Goal: Task Accomplishment & Management: Complete application form

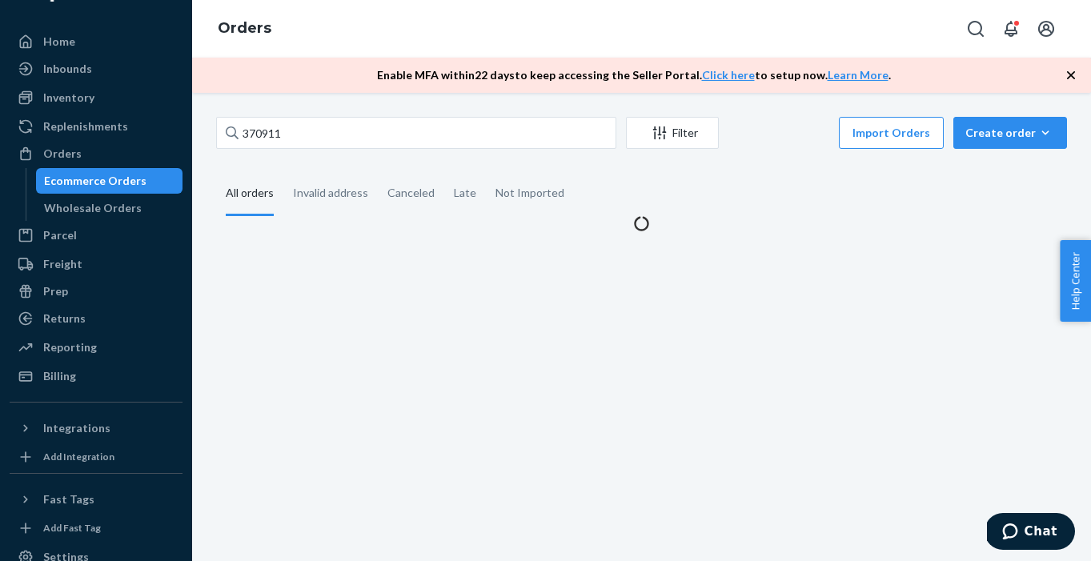
type input "370911"
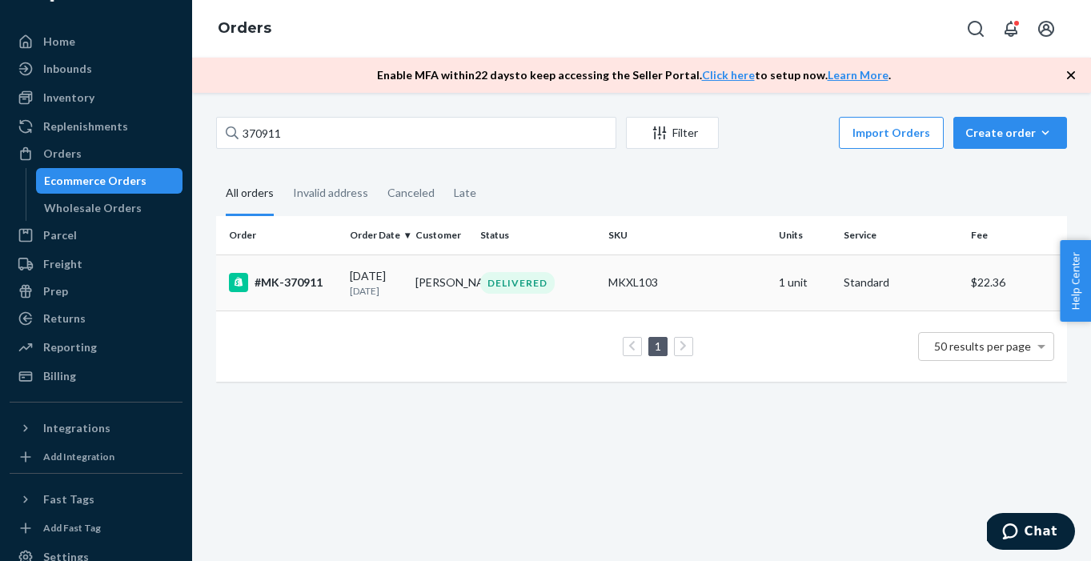
click at [287, 295] on td "#MK-370911" at bounding box center [279, 283] width 127 height 56
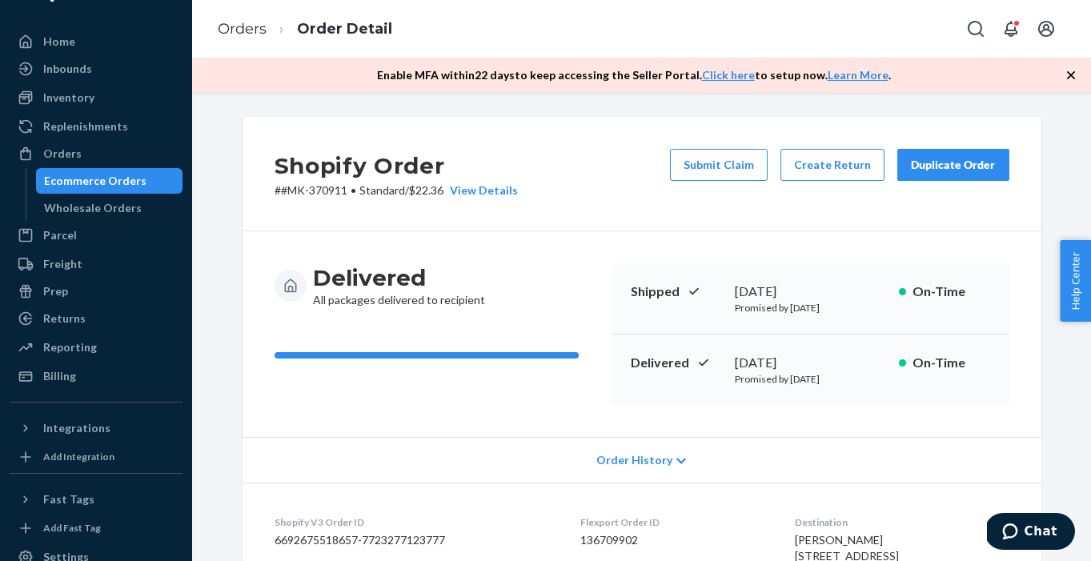
click at [927, 174] on button "Duplicate Order" at bounding box center [954, 165] width 112 height 32
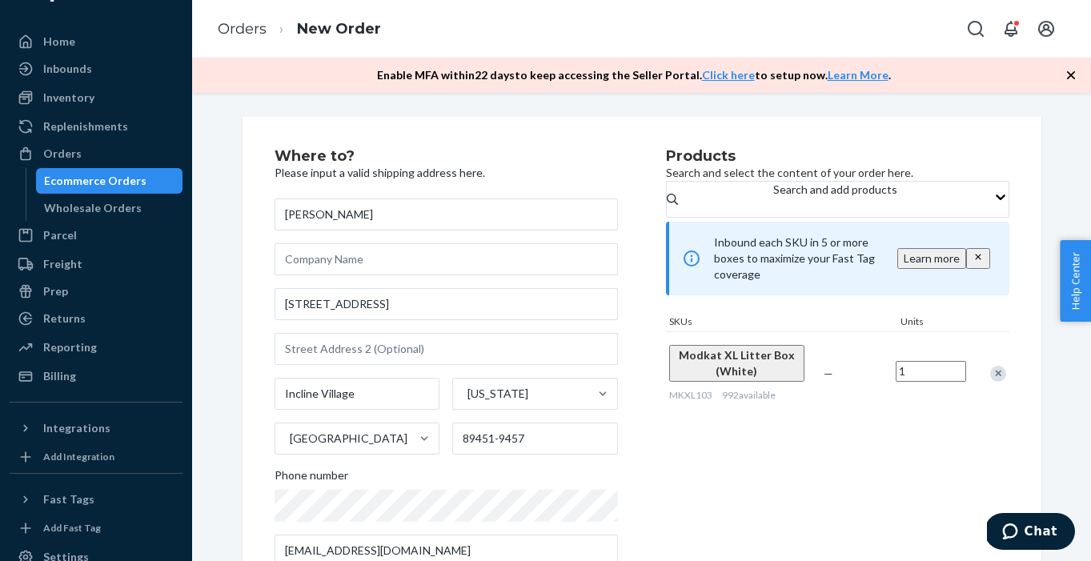
click at [999, 378] on div "Remove Item" at bounding box center [999, 374] width 16 height 16
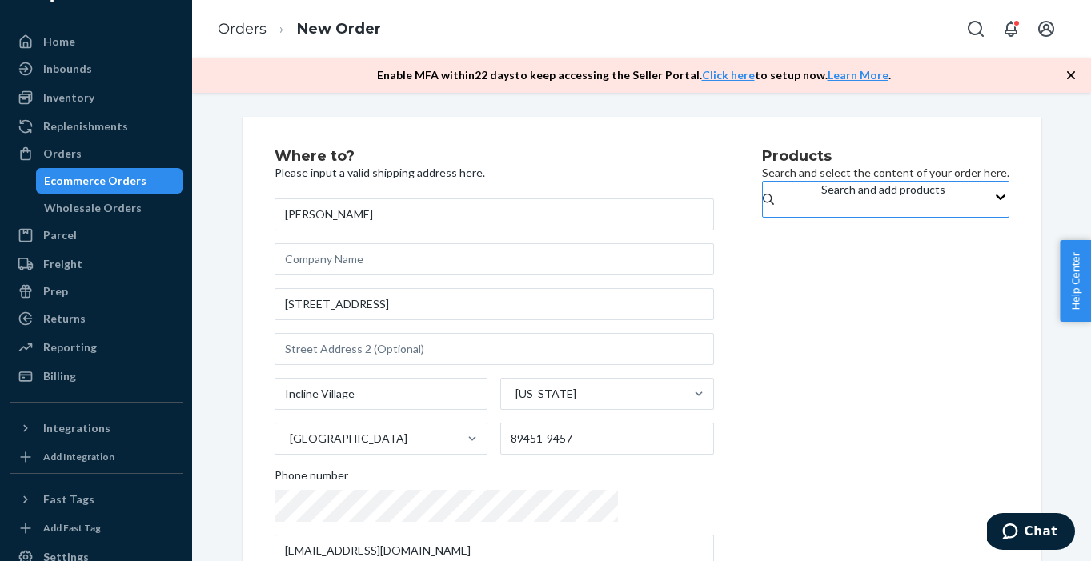
click at [830, 203] on div "Search and add products" at bounding box center [884, 199] width 124 height 35
click at [823, 203] on input "Search and add products" at bounding box center [823, 207] width 2 height 16
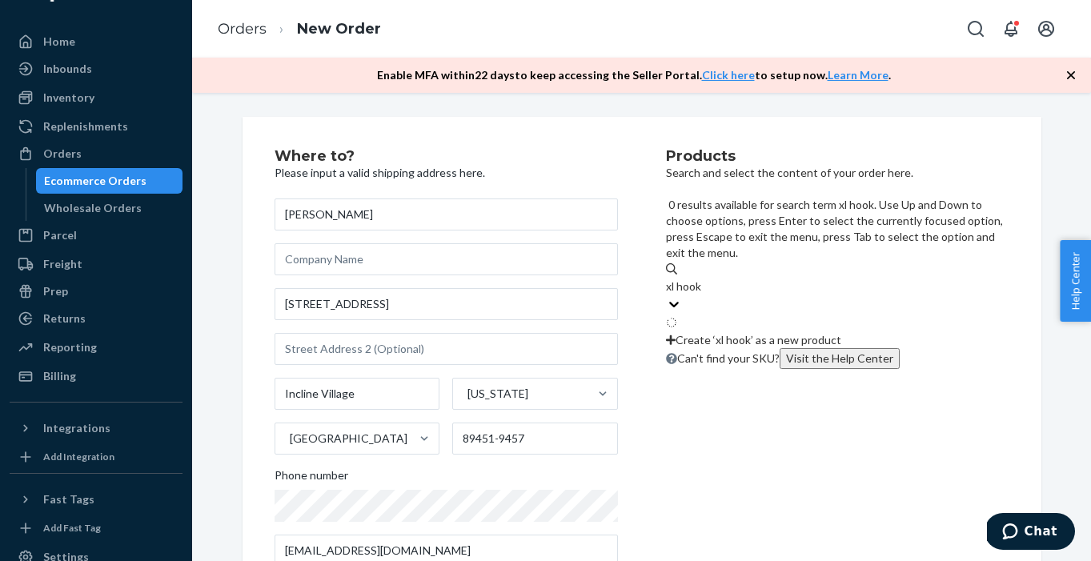
type input "xl hooks"
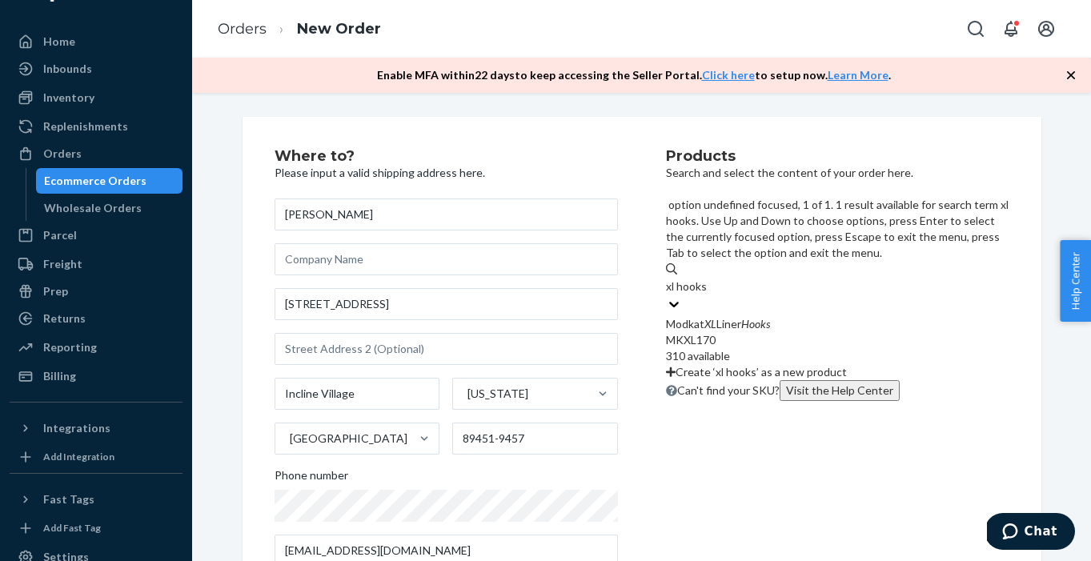
click at [770, 317] on em "Hooks" at bounding box center [756, 324] width 29 height 14
click at [708, 279] on input "xl hooks" at bounding box center [687, 287] width 42 height 16
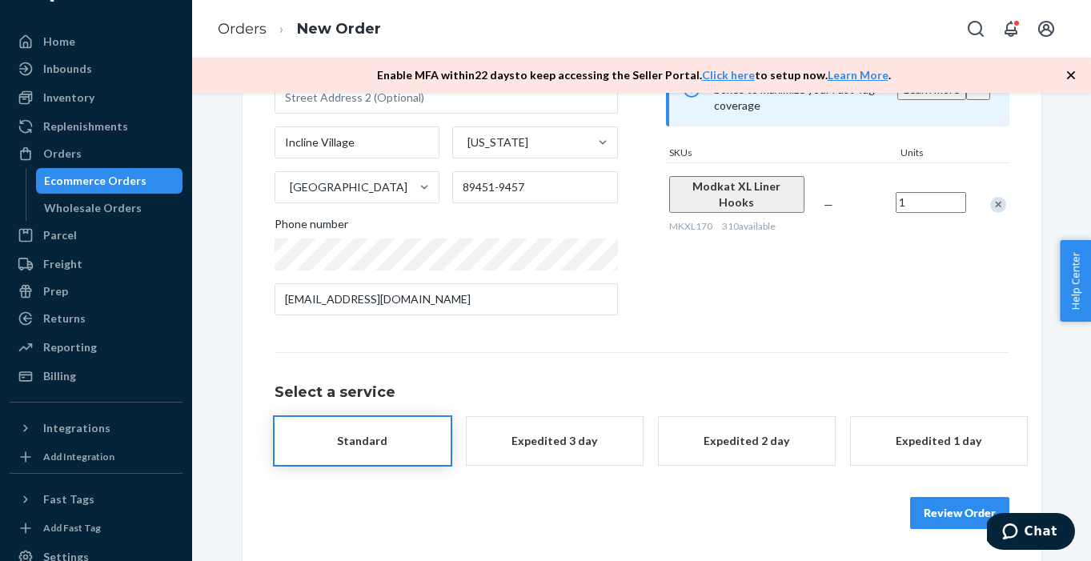
scroll to position [250, 0]
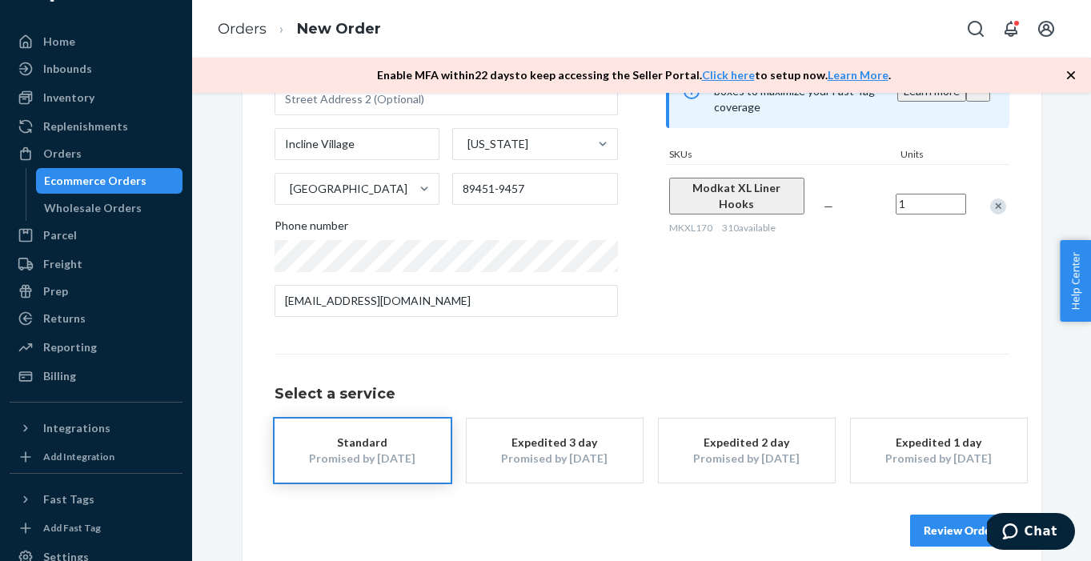
click at [979, 517] on button "Review Order" at bounding box center [959, 531] width 99 height 32
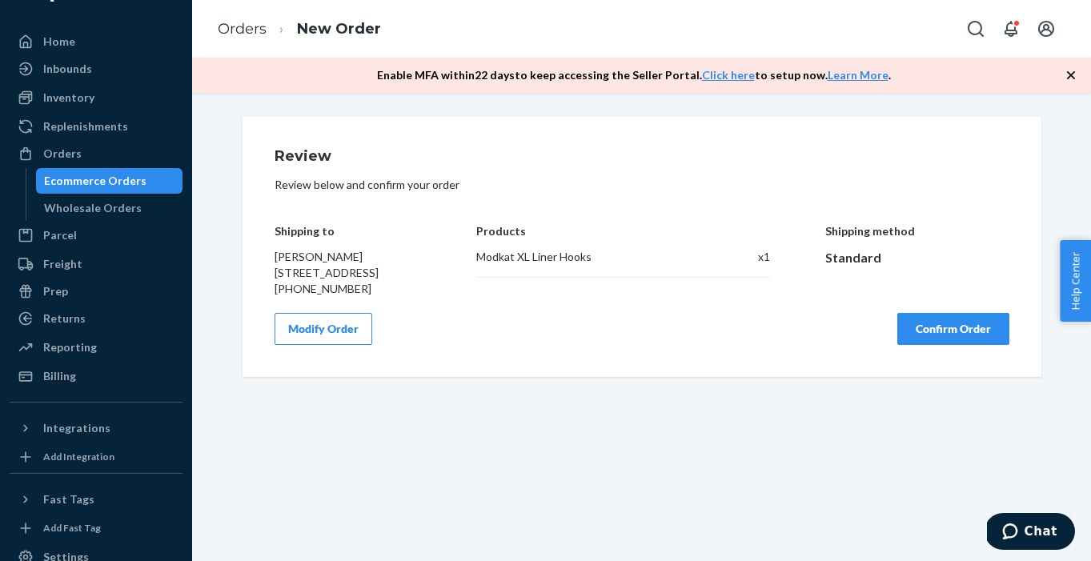
scroll to position [0, 0]
click at [951, 345] on button "Confirm Order" at bounding box center [954, 329] width 112 height 32
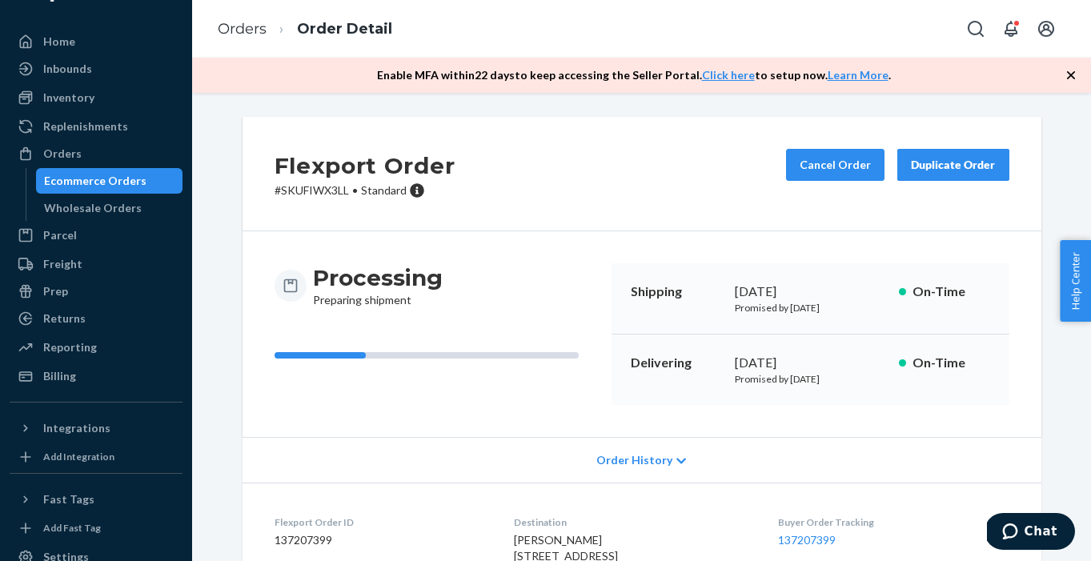
click at [295, 187] on p "# SKUFIWX3LL • Standard" at bounding box center [365, 191] width 181 height 16
copy p "SKUFIWX3LL"
